Goal: Information Seeking & Learning: Learn about a topic

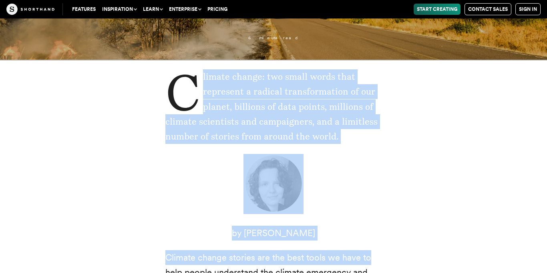
scroll to position [164, 0]
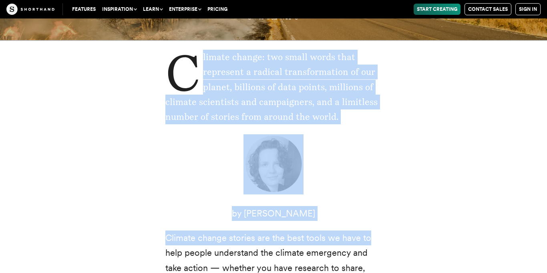
drag, startPoint x: 145, startPoint y: 215, endPoint x: 381, endPoint y: 114, distance: 256.8
copy p "limate change: two small words that represent a radical transformation of our p…"
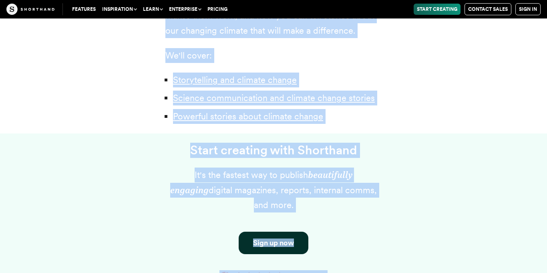
scroll to position [632, 0]
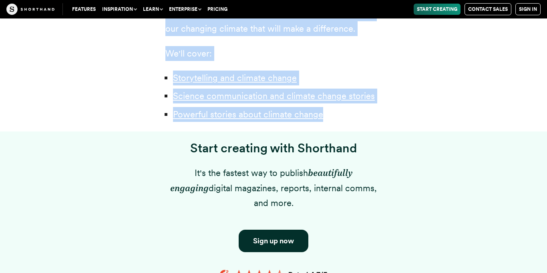
drag, startPoint x: 157, startPoint y: 93, endPoint x: 338, endPoint y: 120, distance: 183.4
copy div "Loremip dolors ametcon adi eli sedd eiusm te inci ut labo etdolo magnaaliqu eni…"
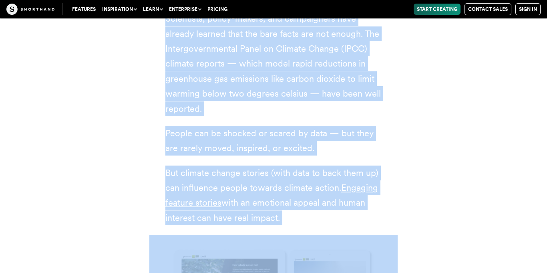
scroll to position [1077, 0]
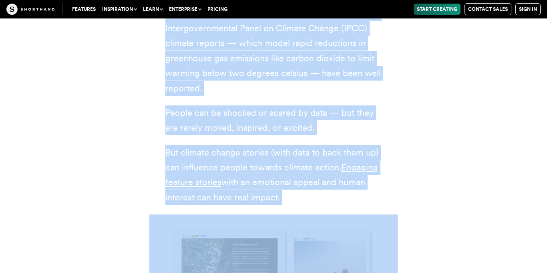
drag, startPoint x: 161, startPoint y: 45, endPoint x: 291, endPoint y: 177, distance: 185.3
click at [291, 177] on div "Scientists, policy-makers, and campaigners have already learned that the bare f…" at bounding box center [273, 232] width 248 height 483
copy div "Scientists, policy-makers, and campaigners have already learned that the bare f…"
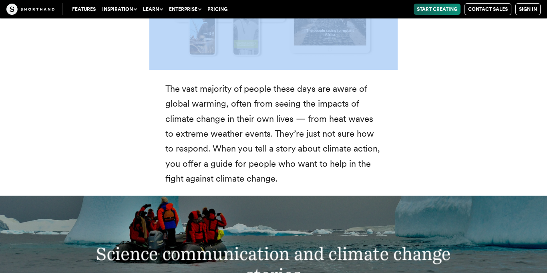
scroll to position [1365, 0]
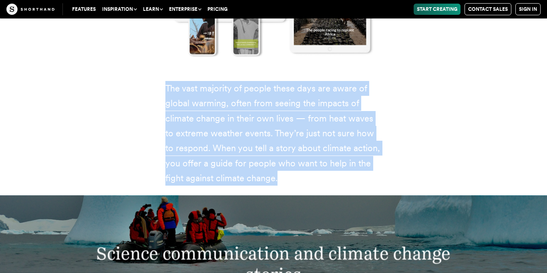
drag, startPoint x: 154, startPoint y: 68, endPoint x: 290, endPoint y: 159, distance: 163.1
copy p "The vast majority of people these days are aware of global warming, often from …"
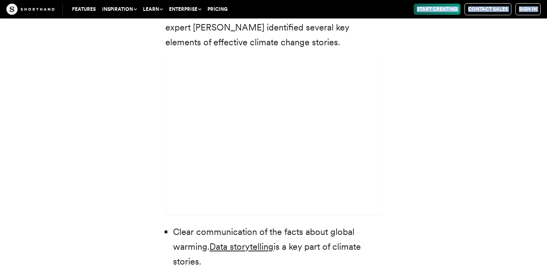
scroll to position [2342, 0]
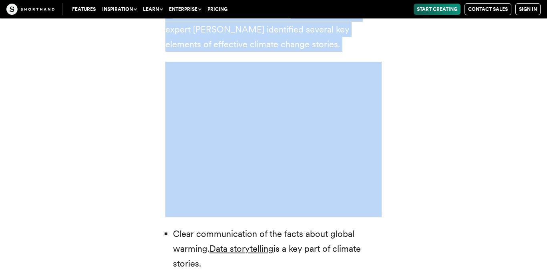
drag, startPoint x: 168, startPoint y: 102, endPoint x: 326, endPoint y: 23, distance: 176.5
copy div "Lo’ip dolor sitam con adipisc elitseddo eiu tempori. Utl et’d magna aliq enim a…"
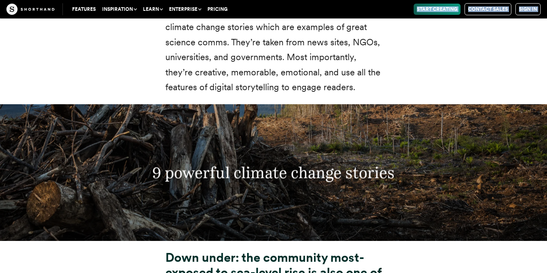
scroll to position [2785, 0]
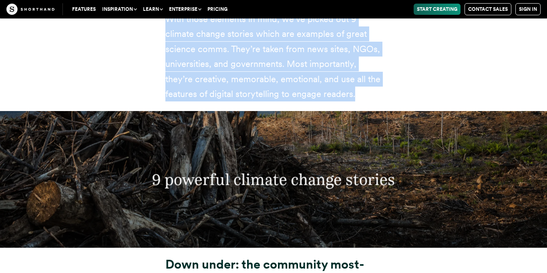
drag, startPoint x: 159, startPoint y: 208, endPoint x: 373, endPoint y: 45, distance: 268.6
copy div "Clear communication of the facts about global warming. Data storytelling is a k…"
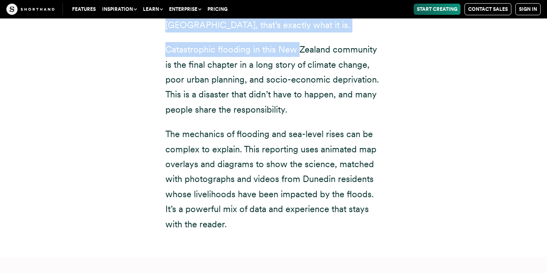
scroll to position [3083, 0]
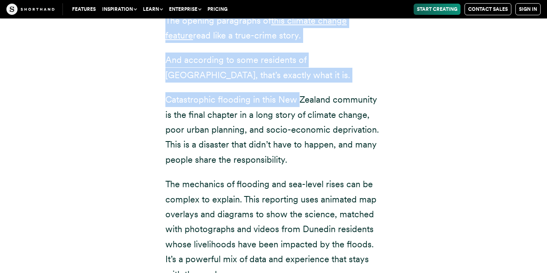
drag, startPoint x: 161, startPoint y: 72, endPoint x: 302, endPoint y: 229, distance: 211.3
click at [302, 229] on div "Down under: the community most-exposed to sea-level rise is also one of the poo…" at bounding box center [273, 133] width 248 height 348
copy div "Down under: the community most-exposed to sea-level rise is also one of the poo…"
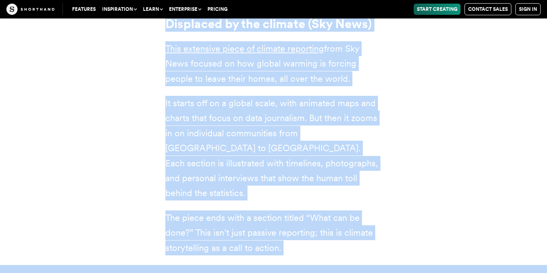
scroll to position [3948, 0]
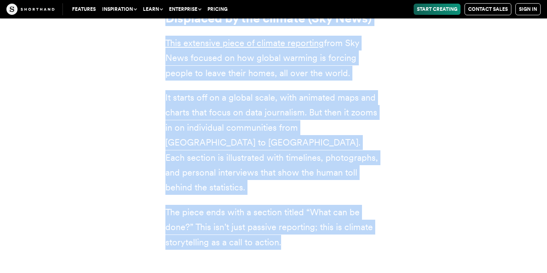
drag, startPoint x: 147, startPoint y: 48, endPoint x: 305, endPoint y: 194, distance: 215.1
click at [305, 194] on div "Displaced by the climate (Sky News) This extensive piece of climate reporting f…" at bounding box center [273, 131] width 497 height 258
copy div "Displaced by the climate (Sky News) This extensive piece of climate reporting f…"
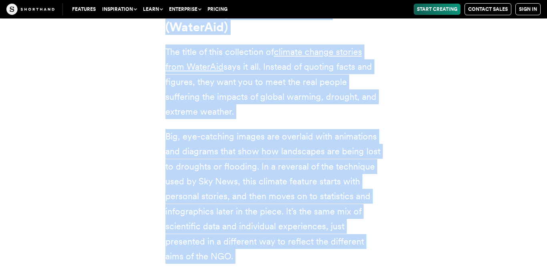
scroll to position [4826, 0]
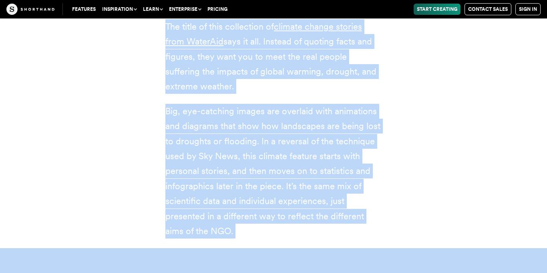
drag, startPoint x: 151, startPoint y: 93, endPoint x: 288, endPoint y: 167, distance: 155.7
click at [288, 167] on div "Climate stories: meet the people affected by extreme weather (WaterAid) The tit…" at bounding box center [273, 89] width 248 height 299
copy div "Climate stories: meet the people affected by extreme weather (WaterAid) The tit…"
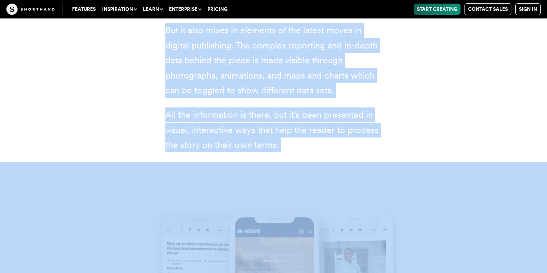
scroll to position [5809, 0]
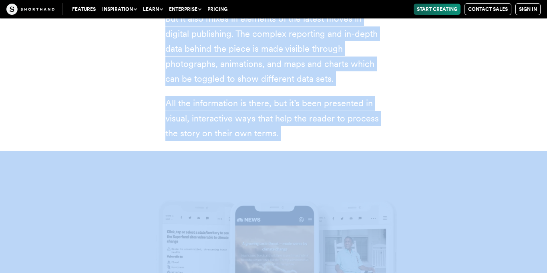
drag, startPoint x: 154, startPoint y: 43, endPoint x: 287, endPoint y: 56, distance: 134.0
copy div "A growing toxic threat — made worse by climate change (NBC News) Our next clima…"
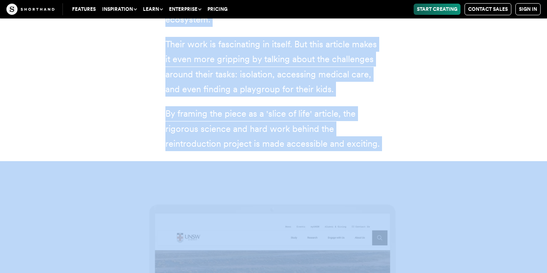
scroll to position [6672, 0]
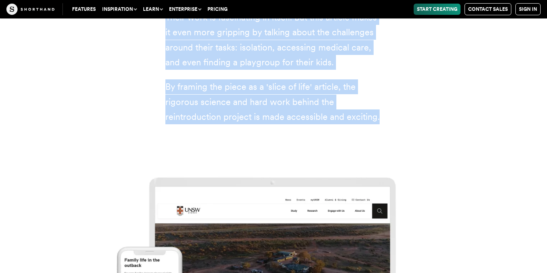
drag, startPoint x: 160, startPoint y: 32, endPoint x: 406, endPoint y: 53, distance: 246.8
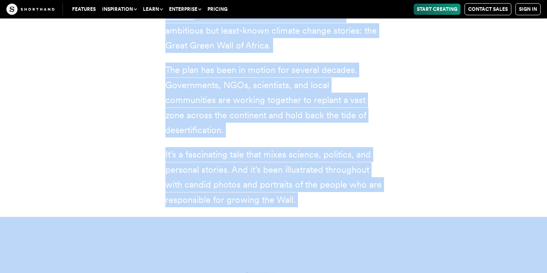
scroll to position [7441, 0]
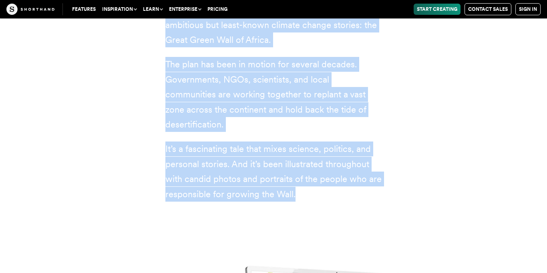
drag, startPoint x: 142, startPoint y: 45, endPoint x: 312, endPoint y: 103, distance: 179.6
click at [312, 103] on div "The people racing to replant Africa (Pioneers Post) Many climate change stories…" at bounding box center [273, 67] width 497 height 287
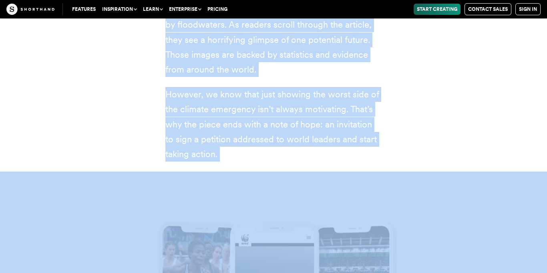
scroll to position [8450, 0]
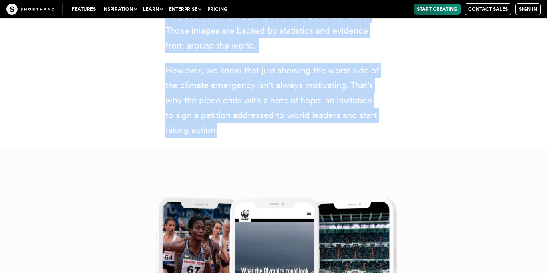
drag, startPoint x: 157, startPoint y: 97, endPoint x: 236, endPoint y: 41, distance: 96.8
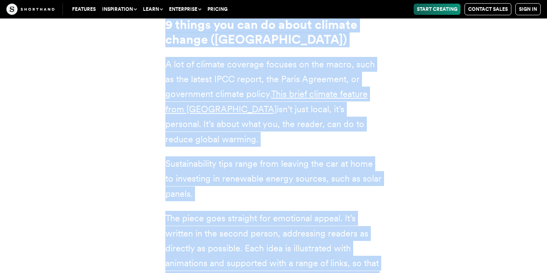
scroll to position [9165, 0]
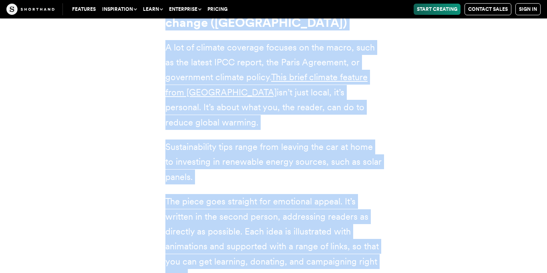
drag, startPoint x: 155, startPoint y: 119, endPoint x: 298, endPoint y: 190, distance: 159.6
click at [298, 190] on div "9 things you can do about climate change (Imperial College [GEOGRAPHIC_DATA]) A…" at bounding box center [273, 142] width 248 height 283
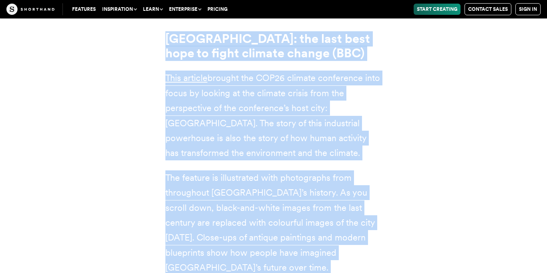
scroll to position [10025, 0]
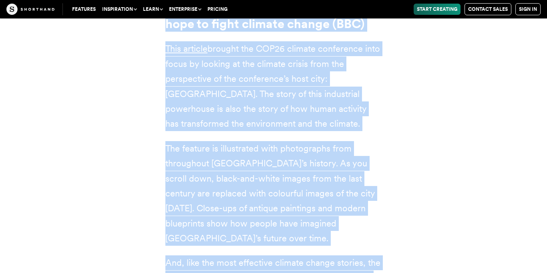
drag, startPoint x: 164, startPoint y: 75, endPoint x: 340, endPoint y: 189, distance: 209.1
click at [340, 189] on div "[GEOGRAPHIC_DATA]: the last best hope to fight climate change (BBC) This articl…" at bounding box center [273, 151] width 248 height 298
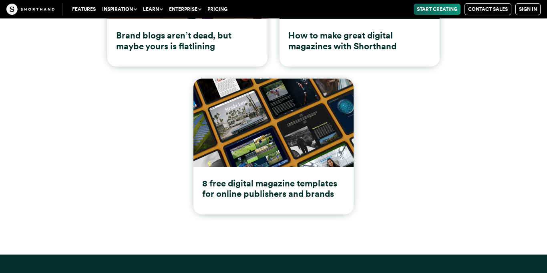
scroll to position [11046, 0]
